Goal: Information Seeking & Learning: Learn about a topic

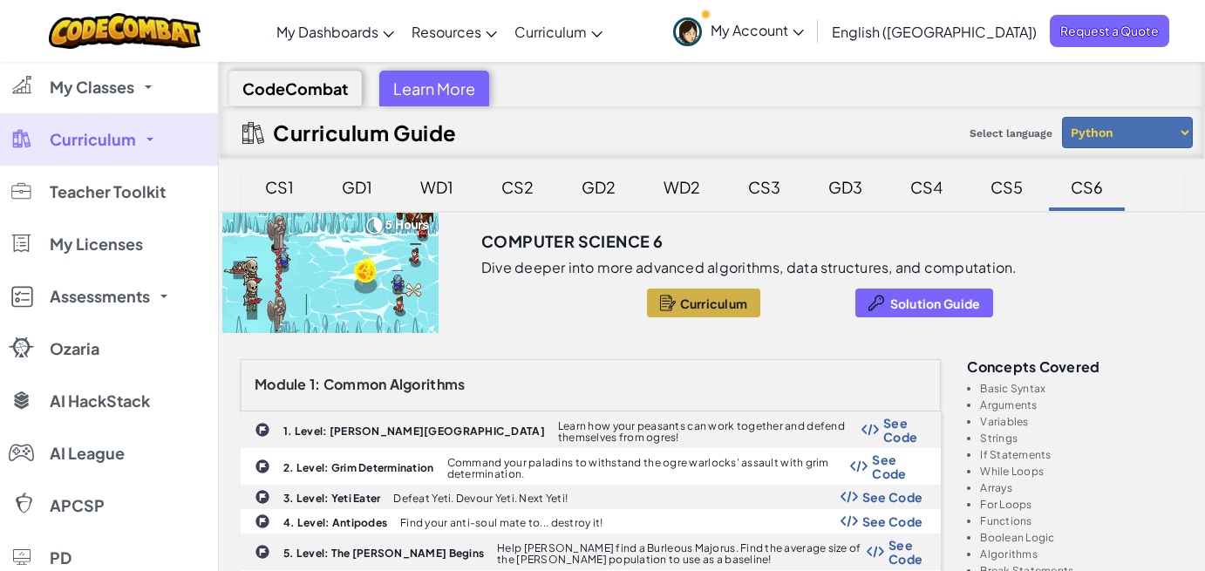
scroll to position [261, 0]
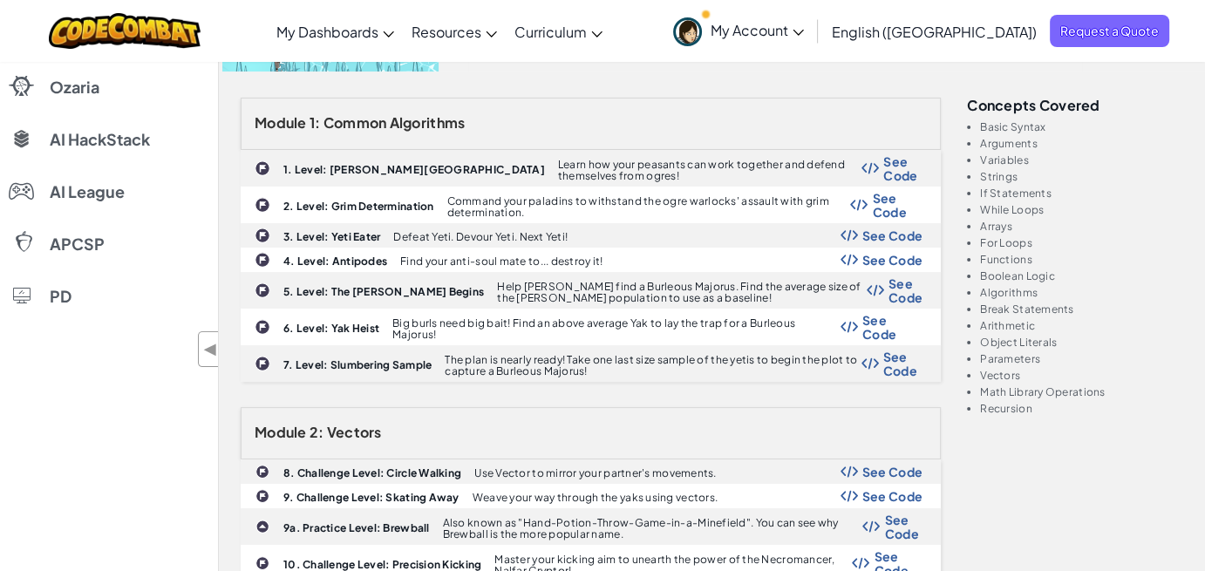
select select "5789587aad86a6efb573701f"
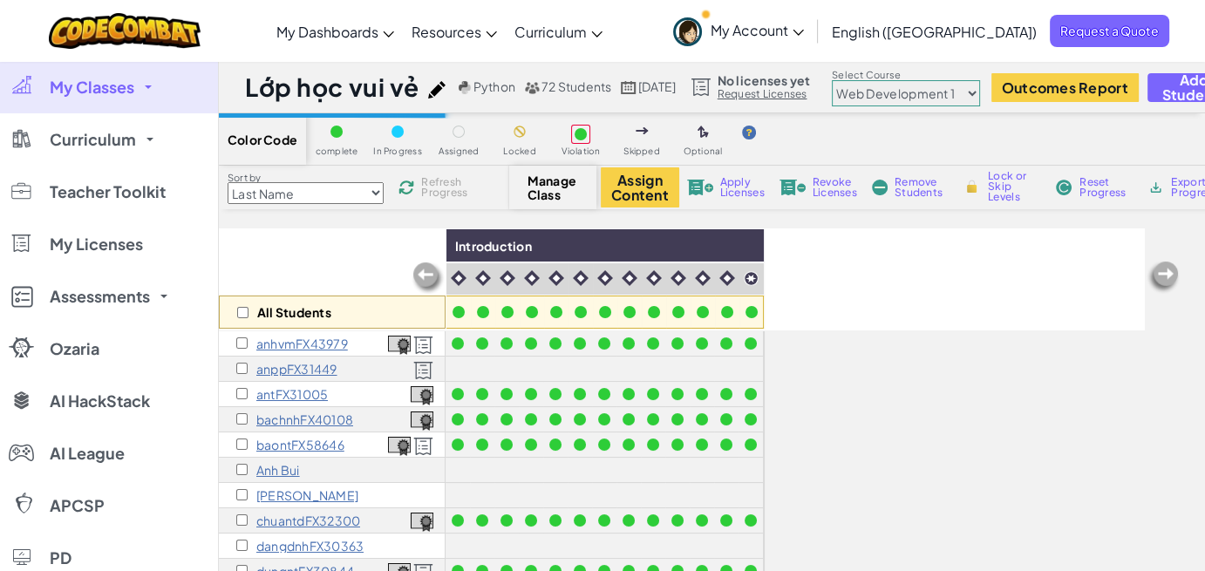
click at [147, 93] on link "My Classes" at bounding box center [109, 87] width 218 height 52
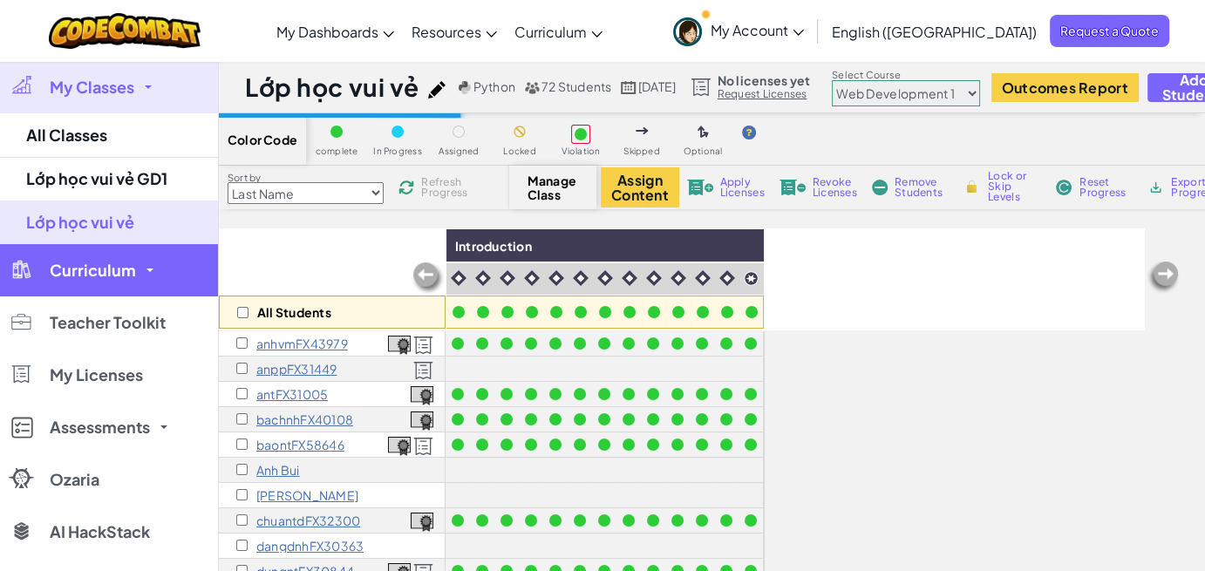
click at [126, 268] on span "Curriculum" at bounding box center [93, 270] width 86 height 16
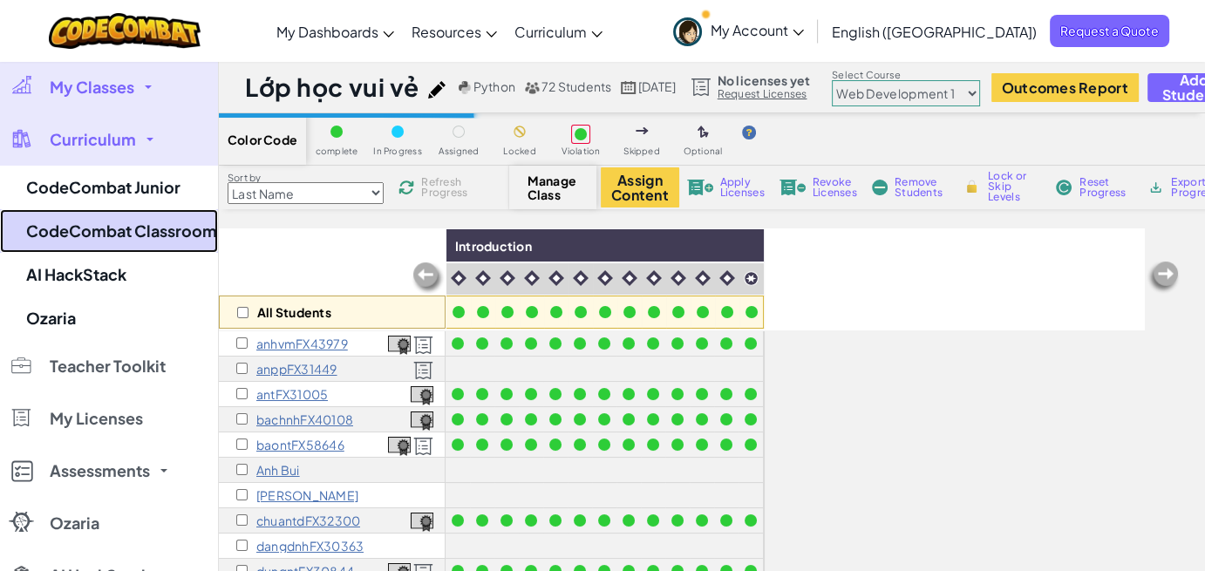
click at [129, 235] on link "CodeCombat Classroom" at bounding box center [109, 231] width 218 height 44
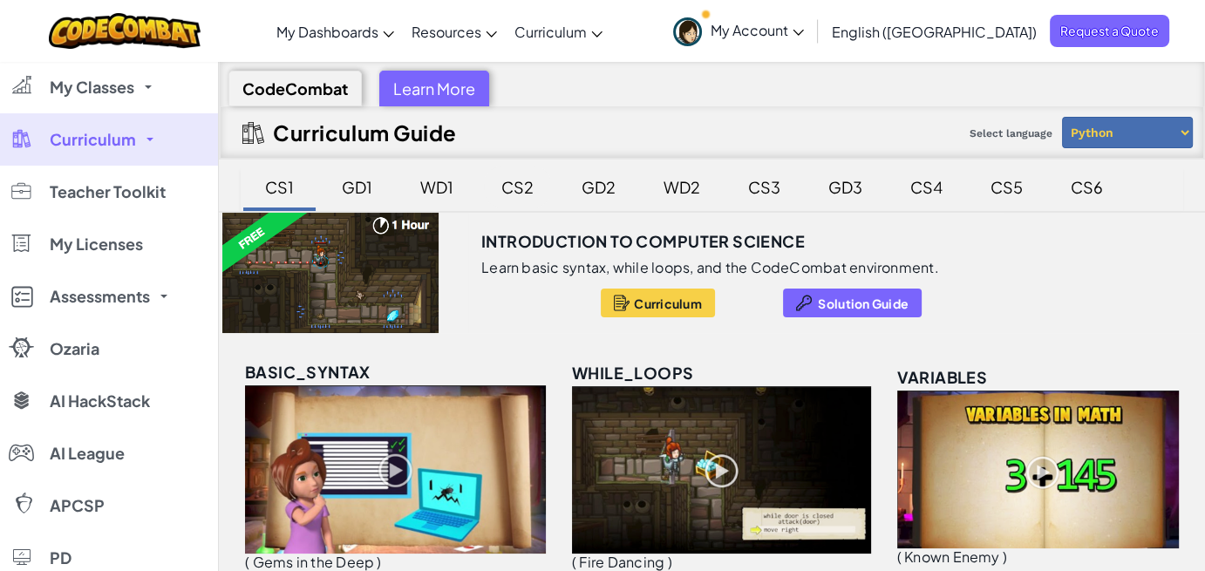
click at [525, 184] on div "CS2" at bounding box center [517, 186] width 67 height 41
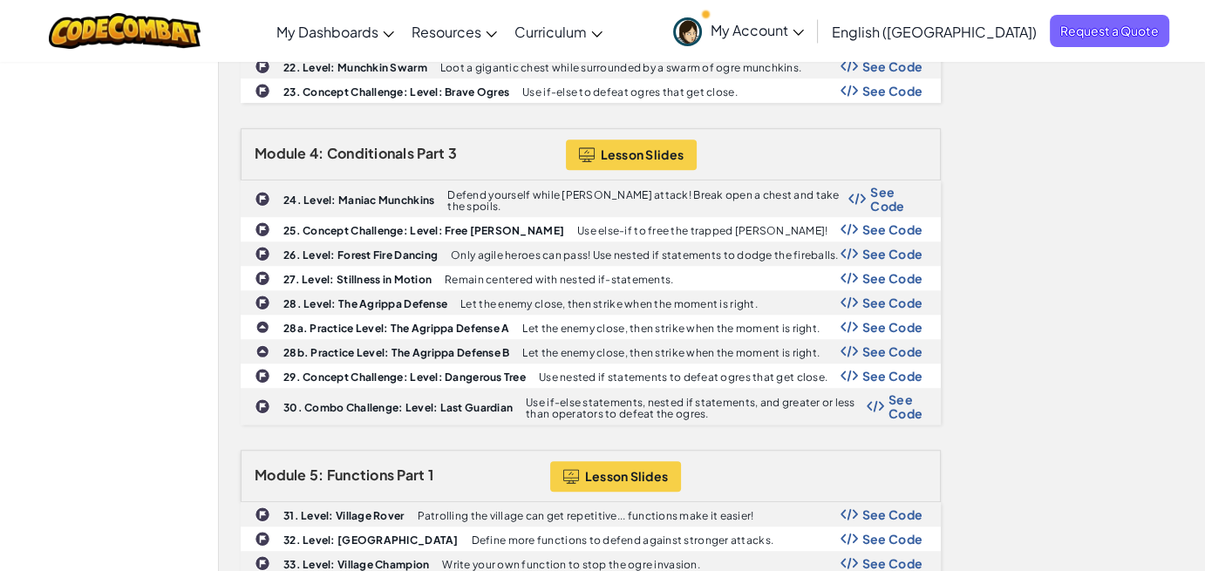
scroll to position [1482, 0]
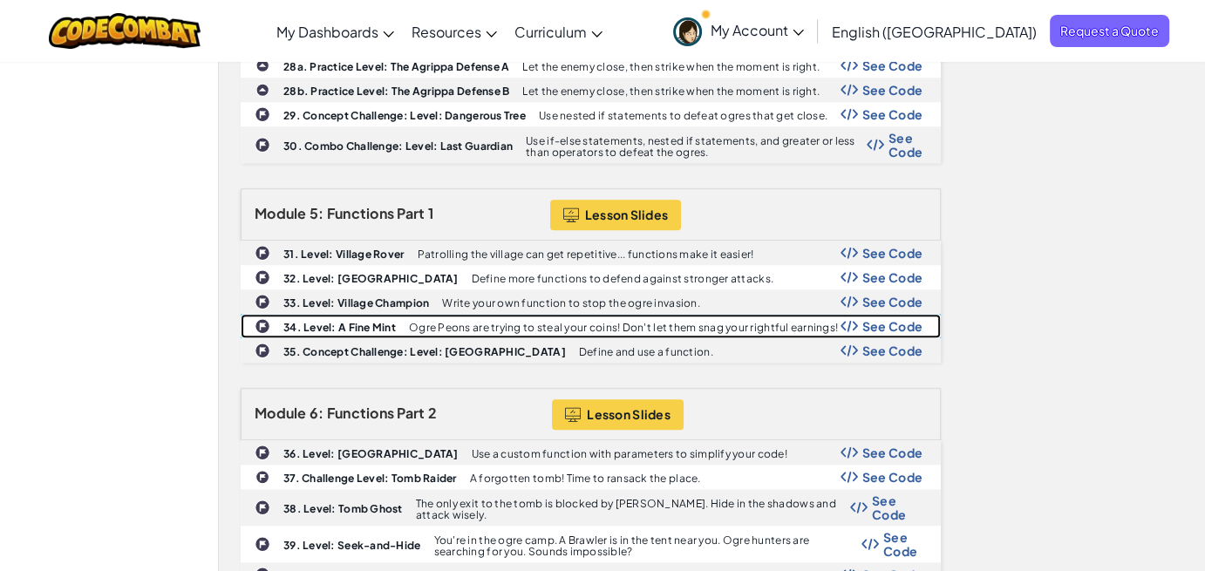
click at [374, 321] on b "34. Level: A Fine Mint" at bounding box center [339, 327] width 112 height 13
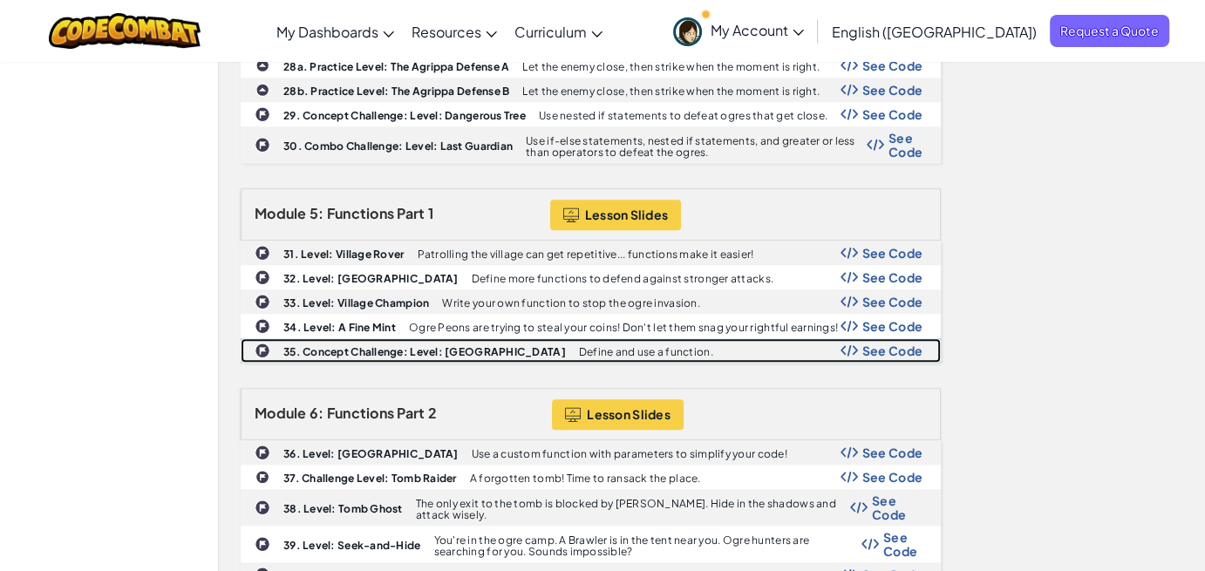
click at [374, 345] on b "35. Concept Challenge: Level: [GEOGRAPHIC_DATA]" at bounding box center [424, 351] width 282 height 13
